Goal: Task Accomplishment & Management: Manage account settings

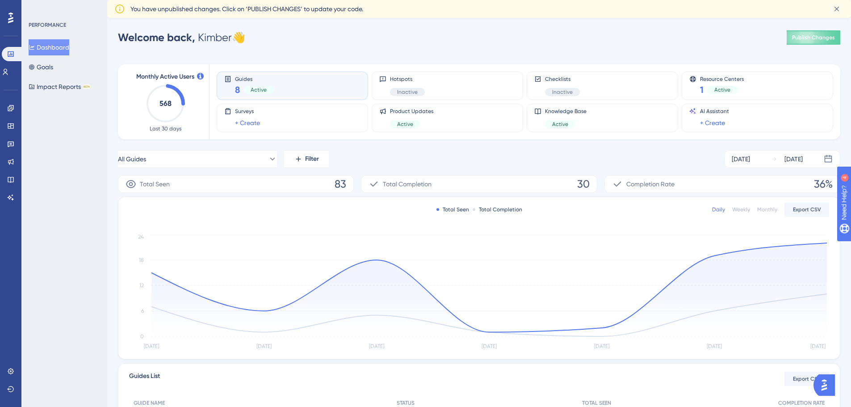
click at [160, 37] on span "Welcome back," at bounding box center [156, 37] width 77 height 13
click at [255, 9] on span "You have unpublished changes. Click on ‘PUBLISH CHANGES’ to update your code." at bounding box center [246, 9] width 233 height 11
click at [820, 41] on span "Publish Changes" at bounding box center [813, 37] width 43 height 7
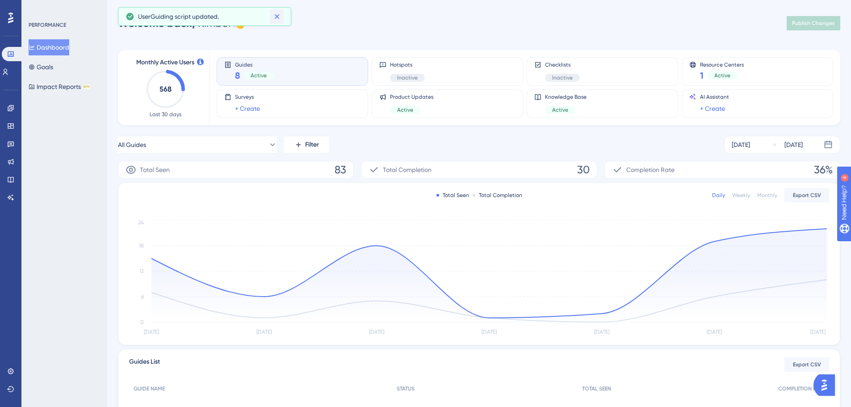
click at [277, 14] on icon at bounding box center [276, 16] width 9 height 9
click at [0, 0] on icon at bounding box center [0, 0] width 0 height 0
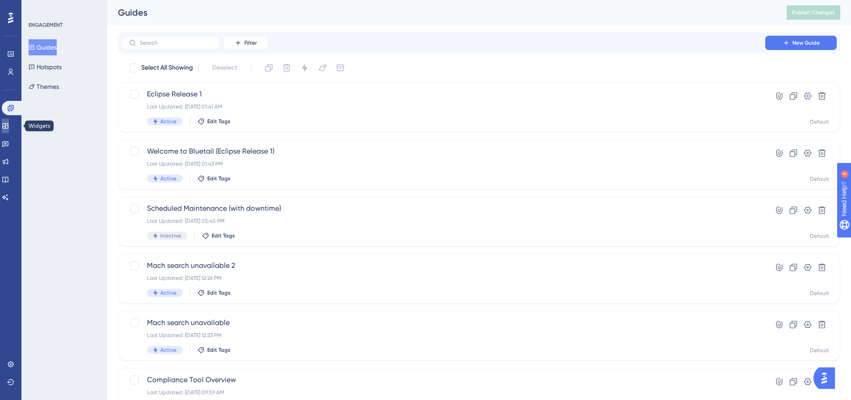
click at [9, 124] on link at bounding box center [5, 126] width 7 height 14
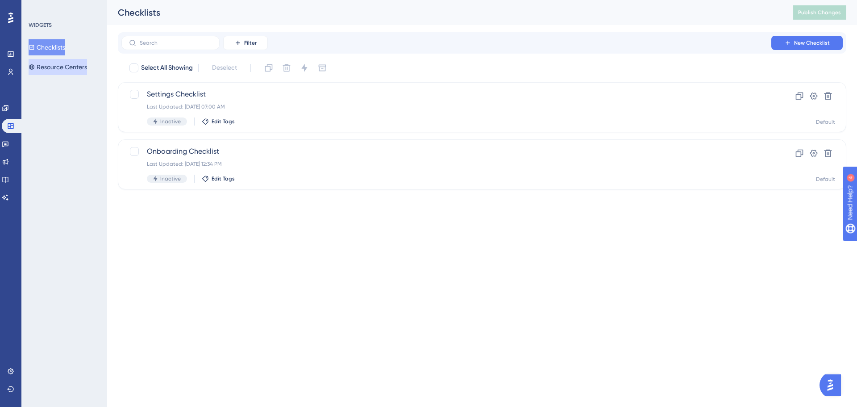
click at [71, 67] on button "Resource Centers" at bounding box center [58, 67] width 58 height 16
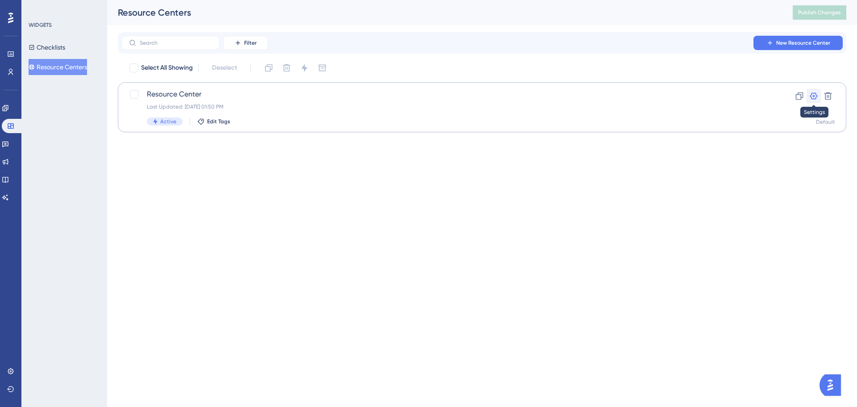
click at [816, 95] on icon at bounding box center [813, 96] width 9 height 9
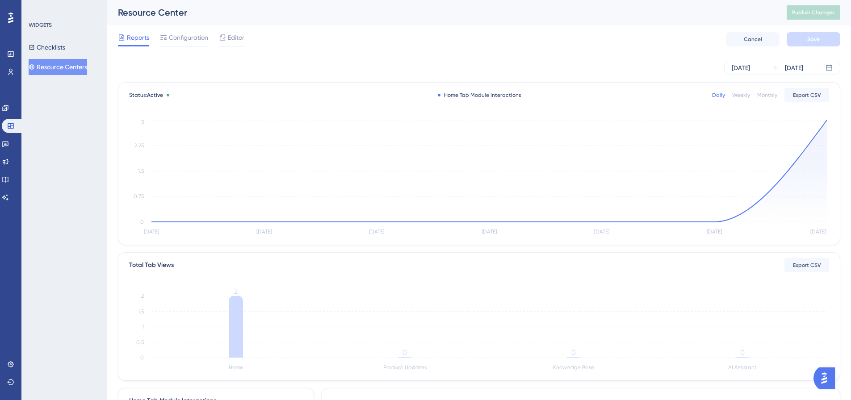
click at [233, 31] on div "Reports Configuration Editor Cancel Save" at bounding box center [479, 39] width 722 height 29
click at [235, 39] on span "Editor" at bounding box center [236, 37] width 17 height 11
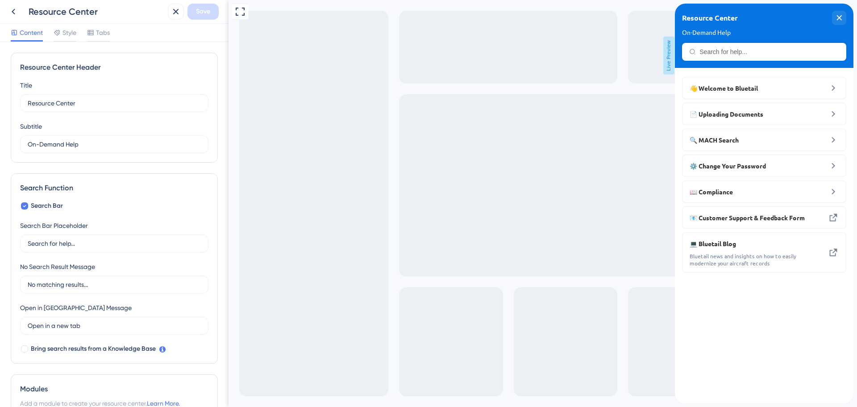
click at [838, 10] on div "Resource Center On-Demand Help" at bounding box center [764, 36] width 179 height 64
click at [101, 32] on span "Tabs" at bounding box center [103, 32] width 14 height 11
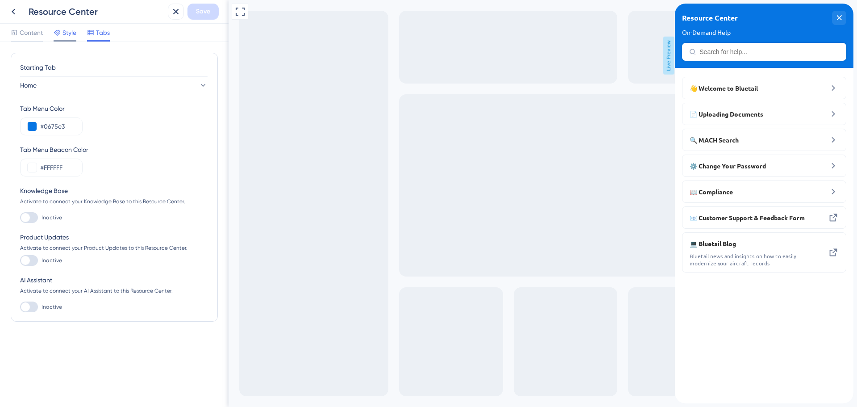
click at [67, 33] on span "Style" at bounding box center [70, 32] width 14 height 11
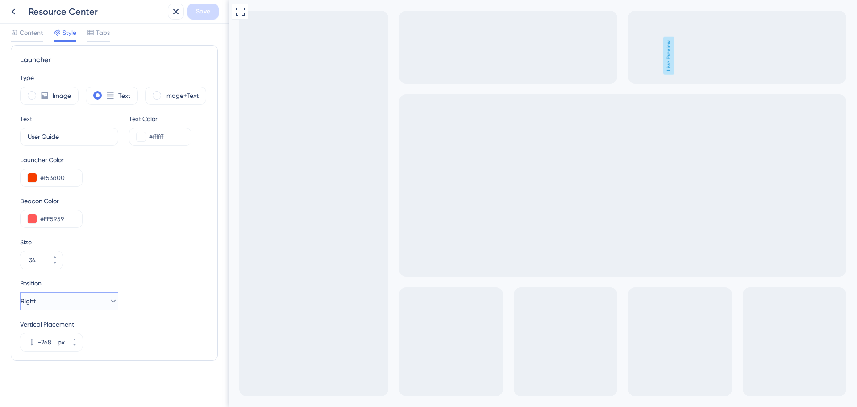
click at [59, 295] on button "Right" at bounding box center [69, 301] width 98 height 18
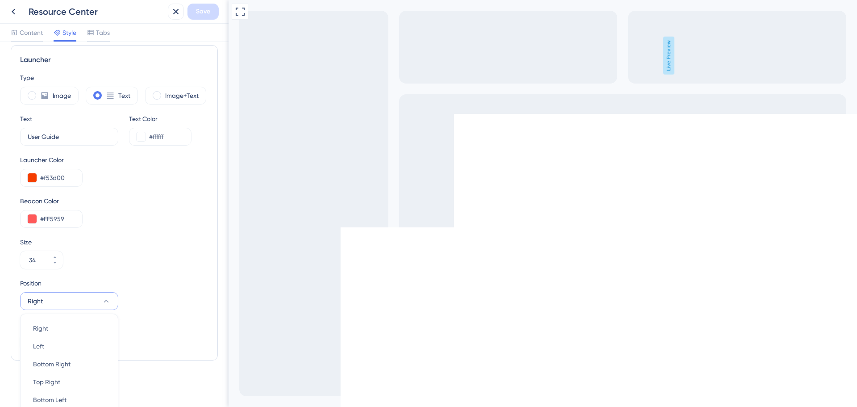
scroll to position [261, 0]
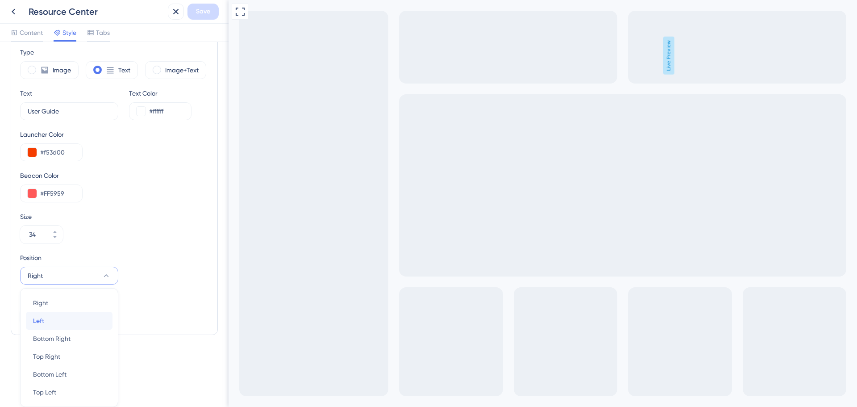
click at [64, 321] on div "Left Left" at bounding box center [69, 321] width 72 height 18
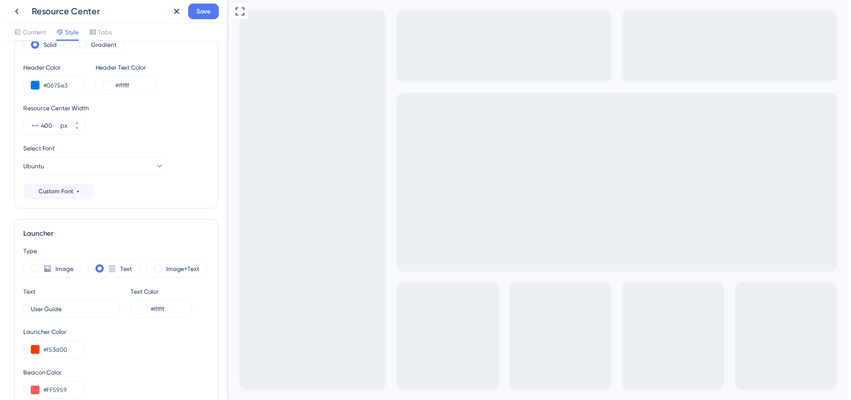
scroll to position [0, 0]
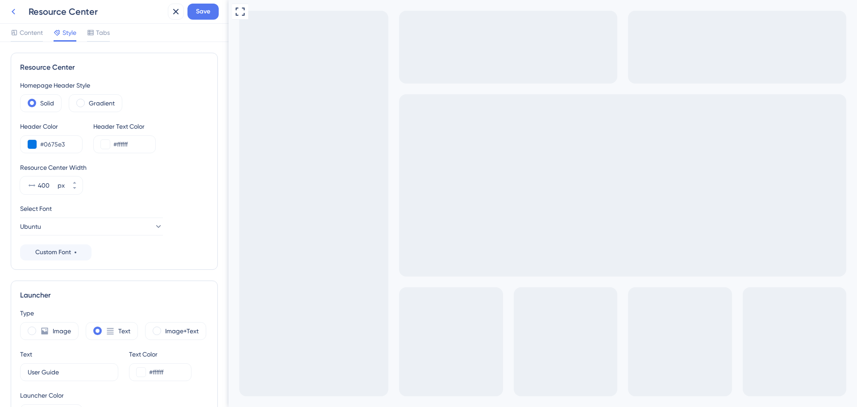
click at [14, 12] on icon at bounding box center [13, 11] width 11 height 11
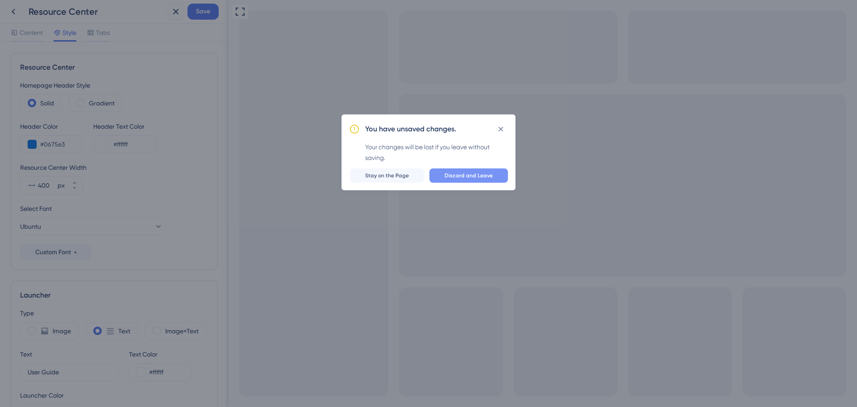
click at [473, 177] on span "Discard and Leave" at bounding box center [469, 175] width 48 height 7
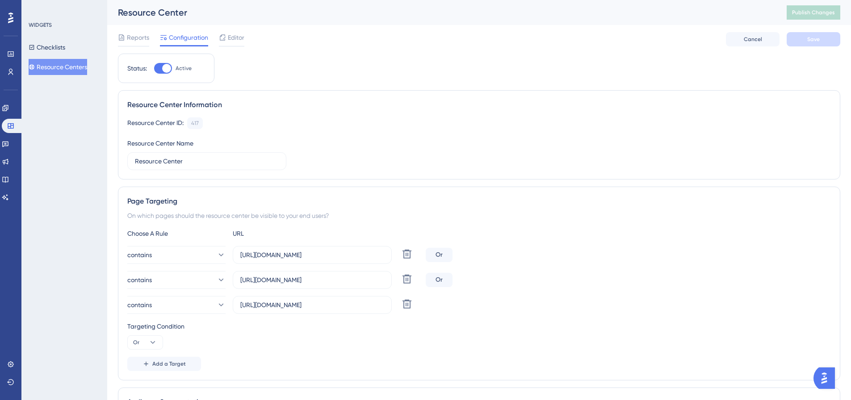
click at [70, 67] on button "Resource Centers" at bounding box center [58, 67] width 58 height 16
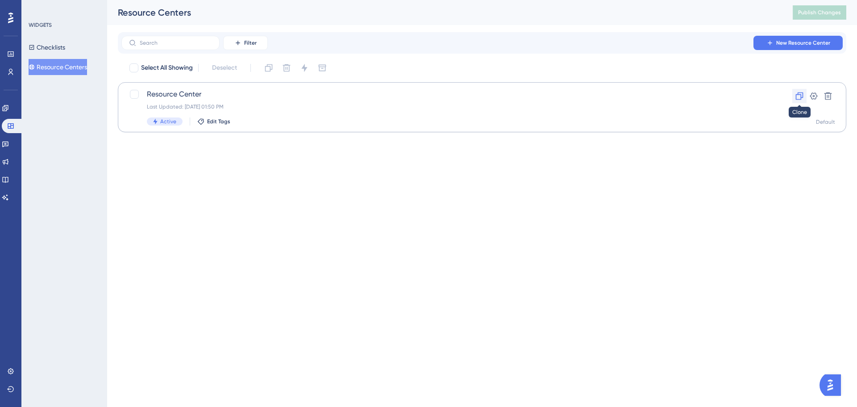
click at [802, 92] on icon at bounding box center [799, 96] width 9 height 9
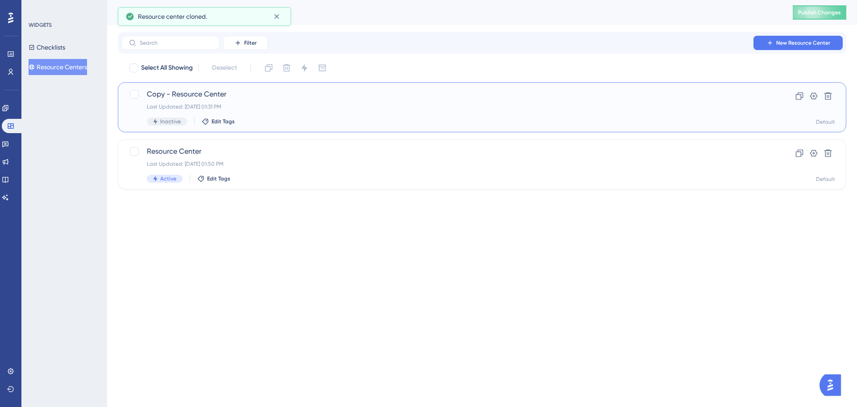
click at [413, 91] on span "Copy - Resource Center" at bounding box center [446, 94] width 599 height 11
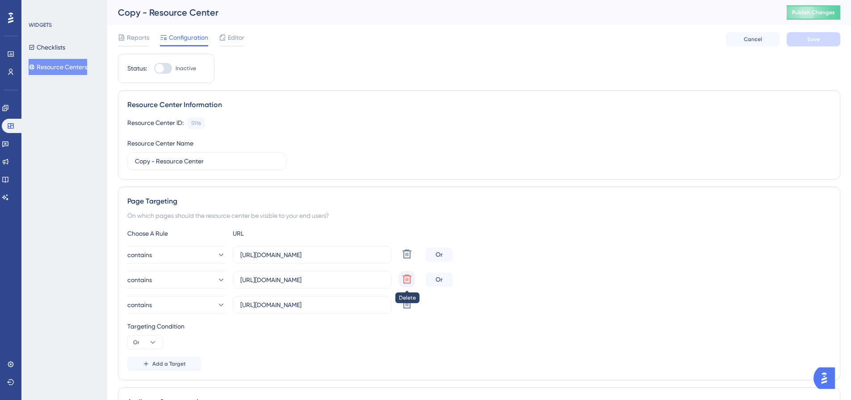
click at [407, 278] on icon at bounding box center [406, 279] width 9 height 9
type input "[URL][DOMAIN_NAME]"
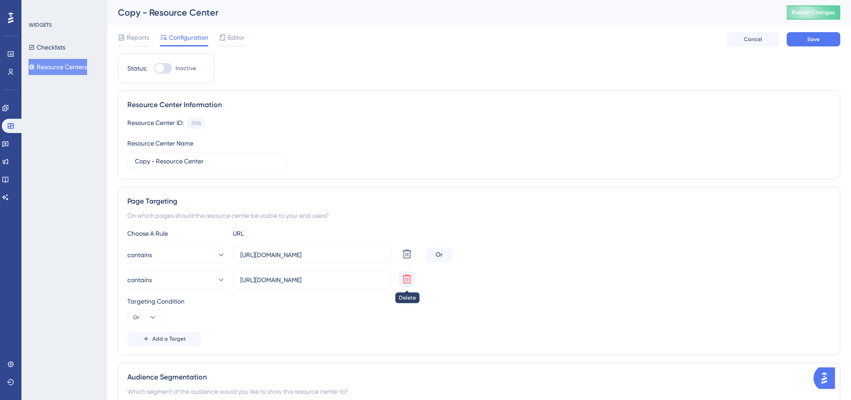
click at [403, 281] on icon at bounding box center [406, 279] width 11 height 11
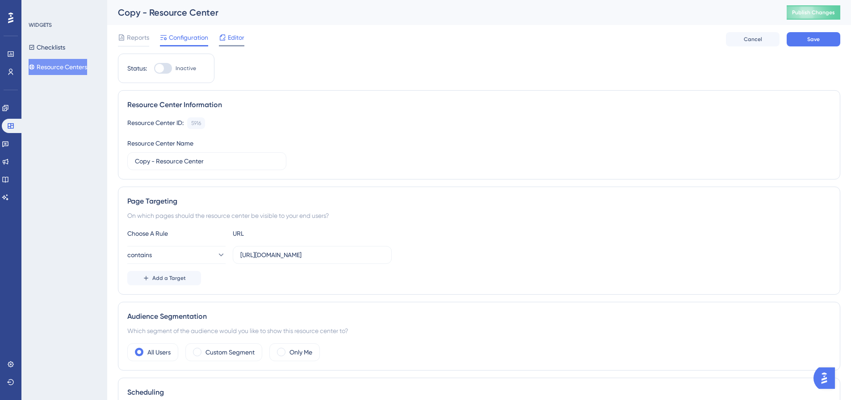
click at [226, 34] on icon at bounding box center [222, 37] width 7 height 7
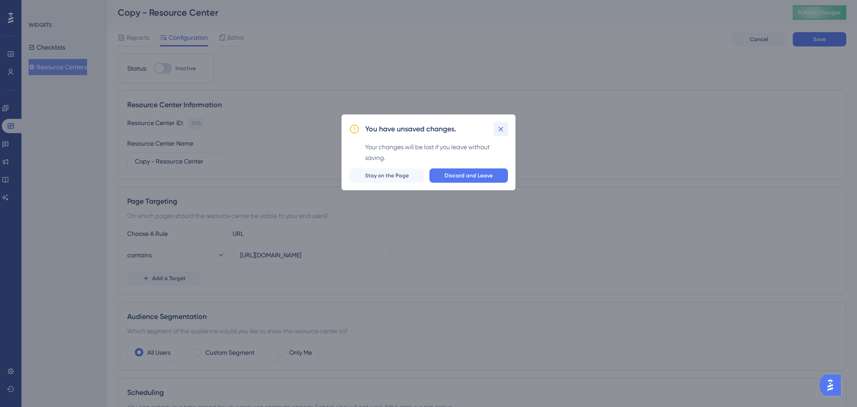
click at [503, 126] on icon at bounding box center [500, 129] width 9 height 9
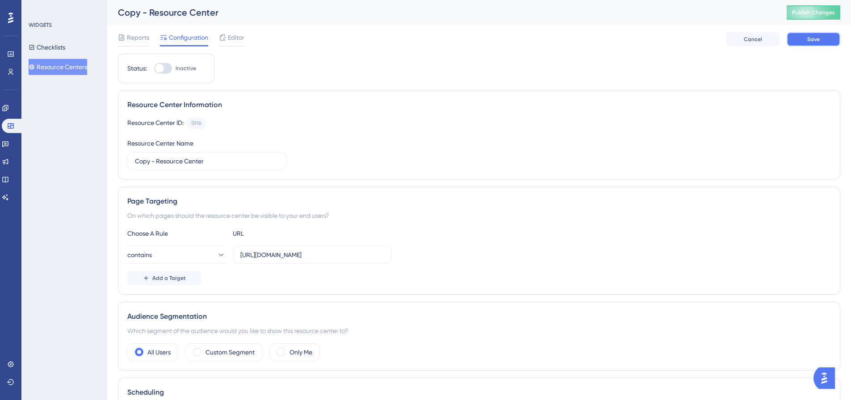
click at [818, 43] on button "Save" at bounding box center [813, 39] width 54 height 14
click at [241, 36] on span "Editor" at bounding box center [236, 37] width 17 height 11
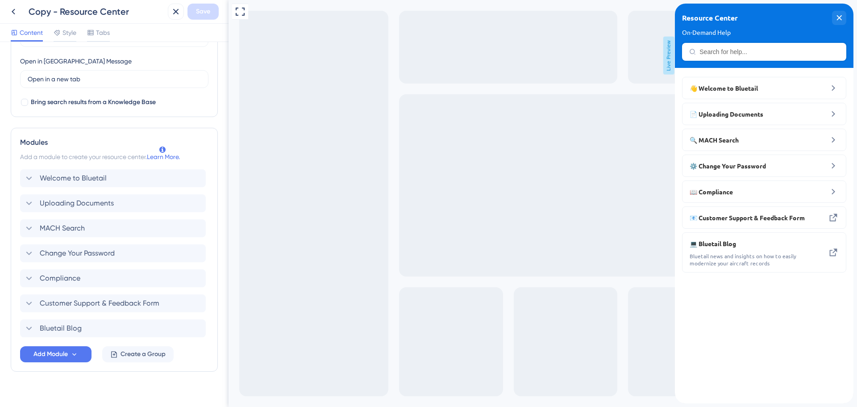
scroll to position [258, 0]
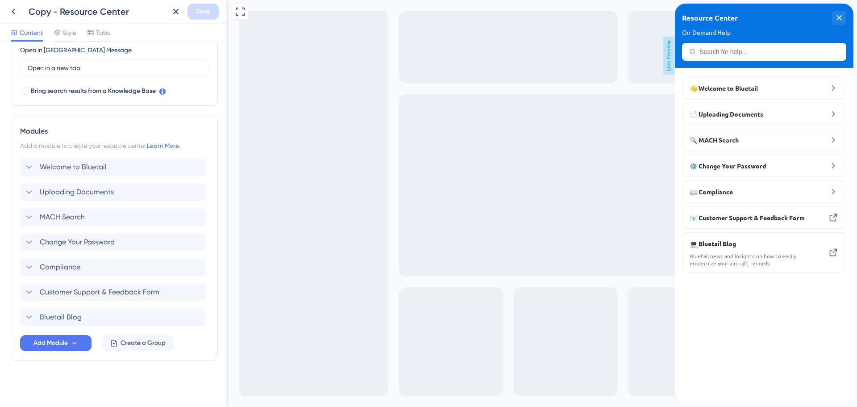
drag, startPoint x: 222, startPoint y: 152, endPoint x: 0, endPoint y: 332, distance: 285.4
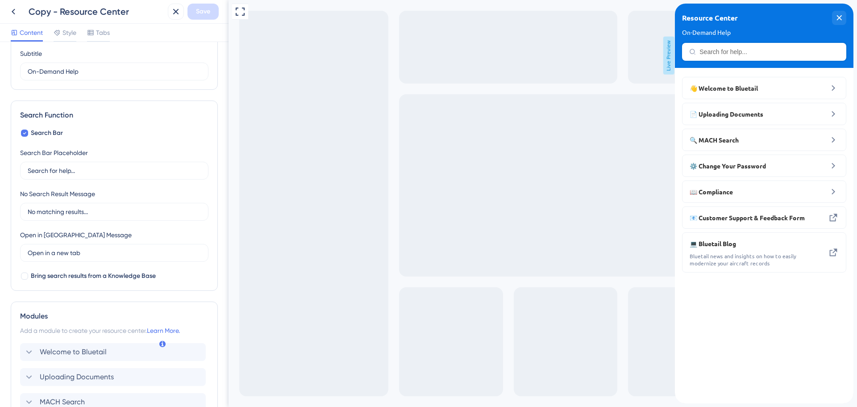
scroll to position [223, 0]
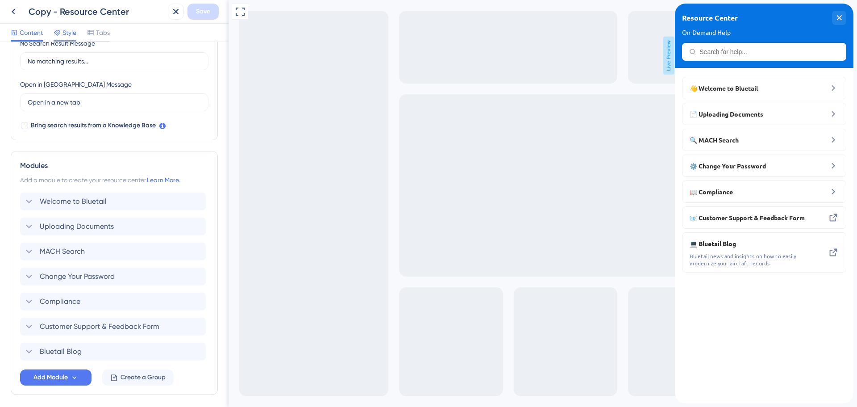
click at [64, 27] on span "Style" at bounding box center [70, 32] width 14 height 11
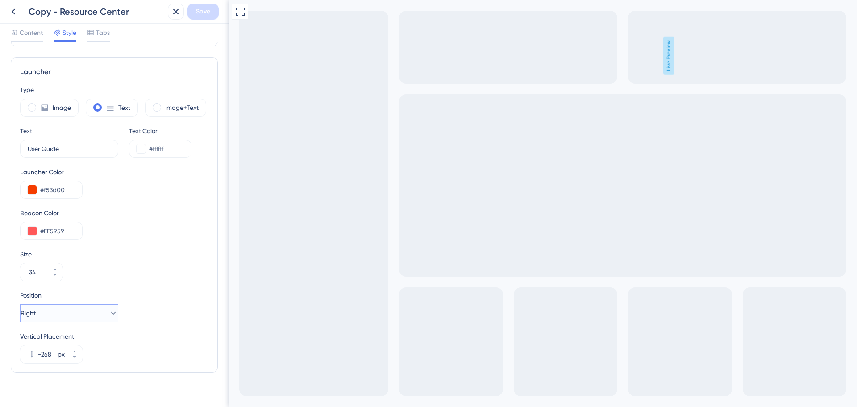
click at [91, 312] on button "Right" at bounding box center [69, 313] width 98 height 18
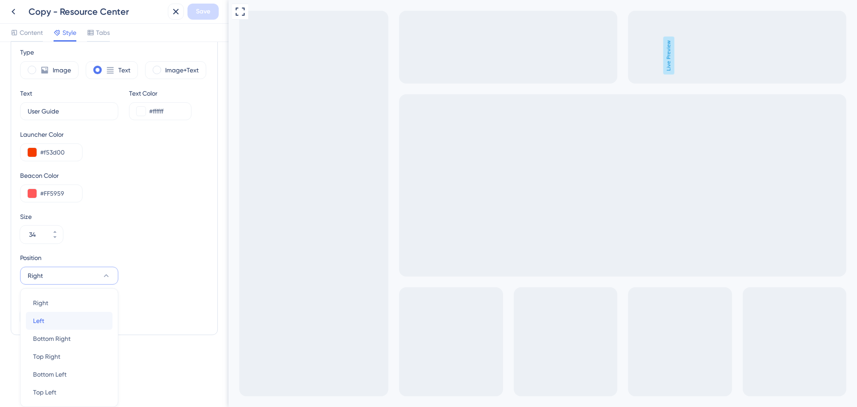
click at [53, 317] on div "Left Left" at bounding box center [69, 321] width 72 height 18
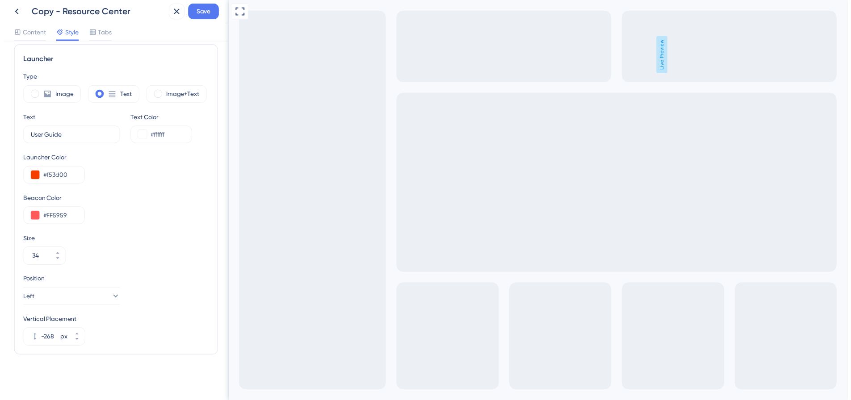
scroll to position [235, 0]
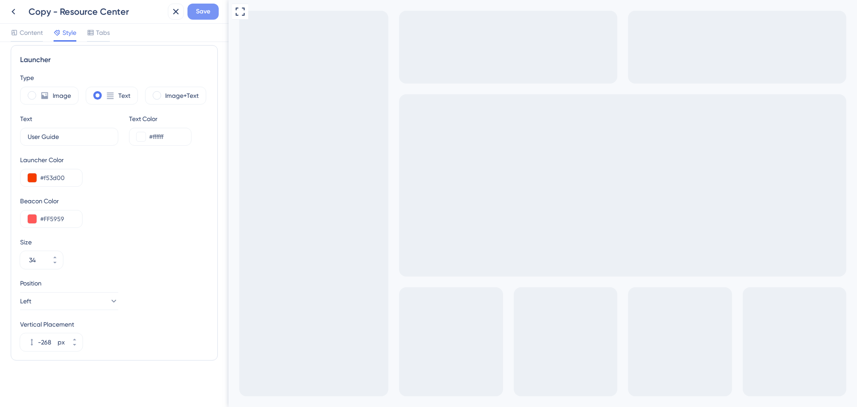
click at [207, 13] on span "Save" at bounding box center [203, 11] width 14 height 11
click at [20, 8] on button at bounding box center [13, 12] width 16 height 16
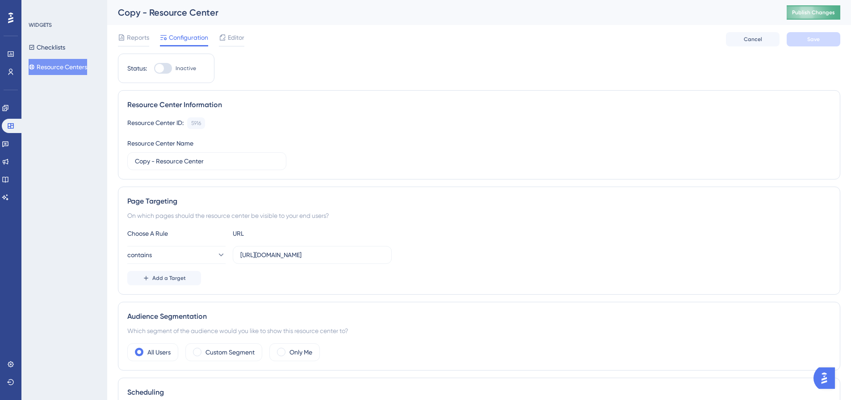
click at [802, 14] on button "Publish Changes" at bounding box center [813, 12] width 54 height 14
click at [70, 62] on button "Resource Centers" at bounding box center [58, 67] width 58 height 16
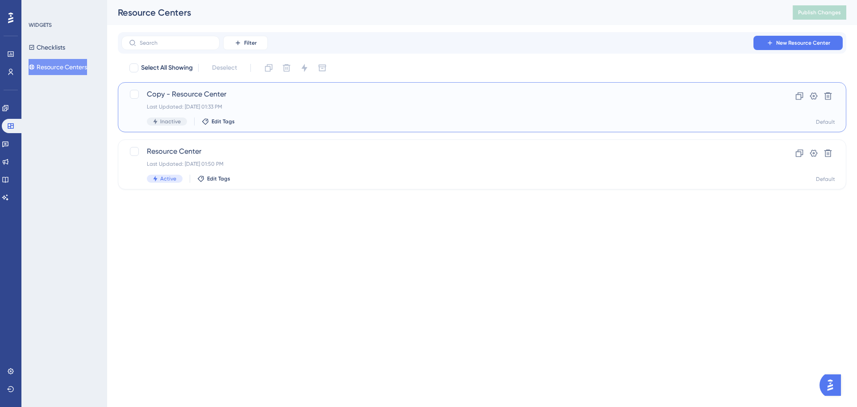
click at [279, 105] on div "Last Updated: [DATE] 01:33 PM" at bounding box center [446, 106] width 599 height 7
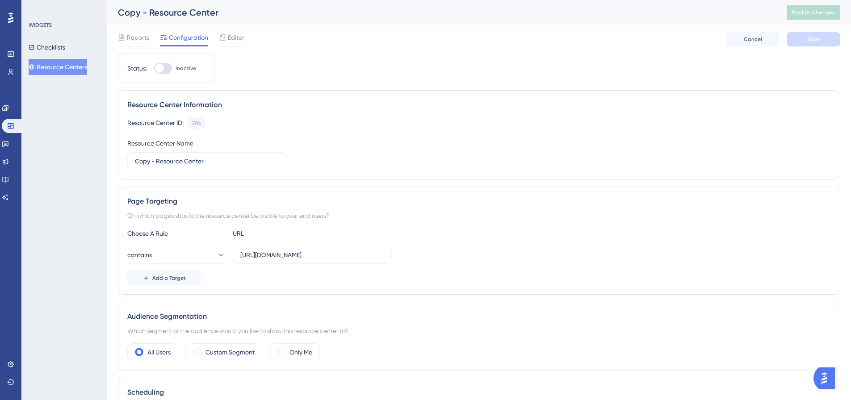
click at [155, 65] on div at bounding box center [163, 68] width 18 height 11
click at [154, 68] on input "Inactive" at bounding box center [154, 68] width 0 height 0
checkbox input "true"
click at [815, 42] on span "Save" at bounding box center [813, 39] width 13 height 7
click at [817, 16] on button "Publish Changes" at bounding box center [813, 12] width 54 height 14
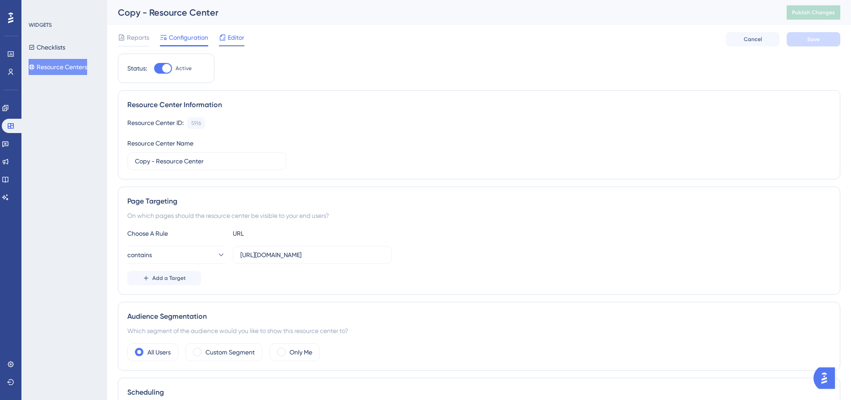
click at [238, 36] on span "Editor" at bounding box center [236, 37] width 17 height 11
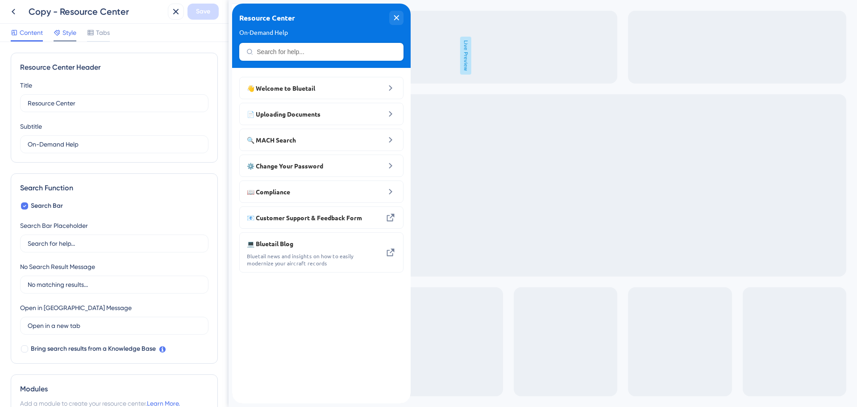
click at [68, 32] on span "Style" at bounding box center [70, 32] width 14 height 11
